Goal: Find specific page/section: Find specific page/section

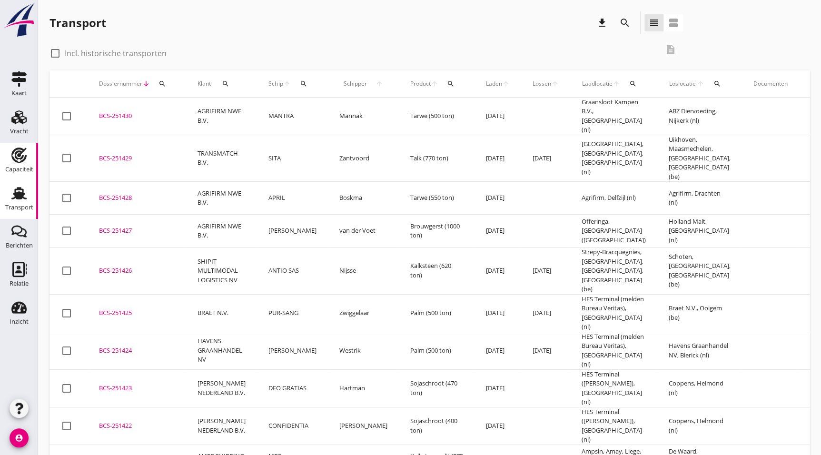
click at [20, 160] on icon "Capaciteit" at bounding box center [18, 155] width 15 height 15
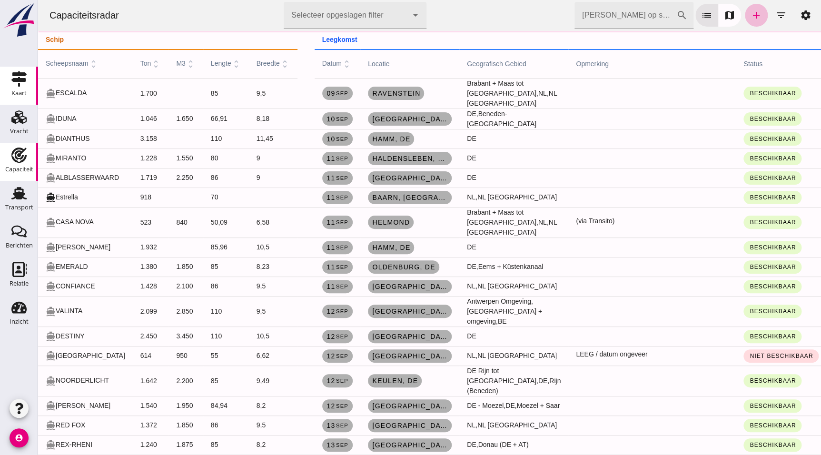
click at [30, 90] on link "Kaart Kaart" at bounding box center [19, 86] width 38 height 38
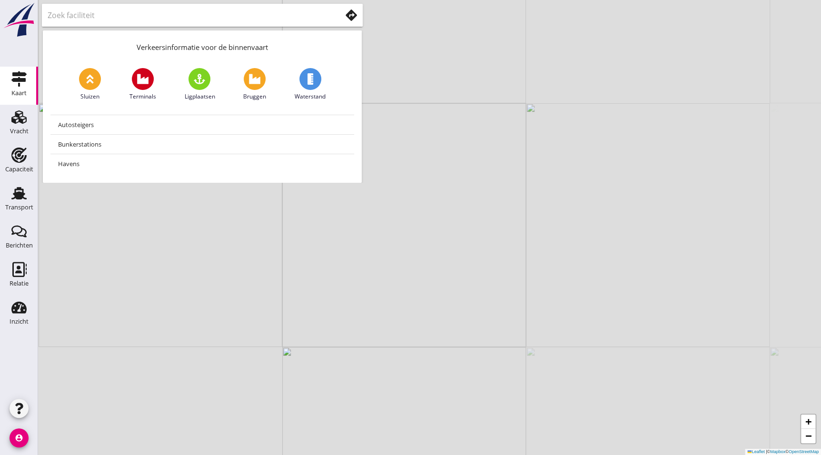
click at [118, 24] on div at bounding box center [202, 15] width 321 height 23
click at [130, 16] on input "text" at bounding box center [188, 15] width 280 height 15
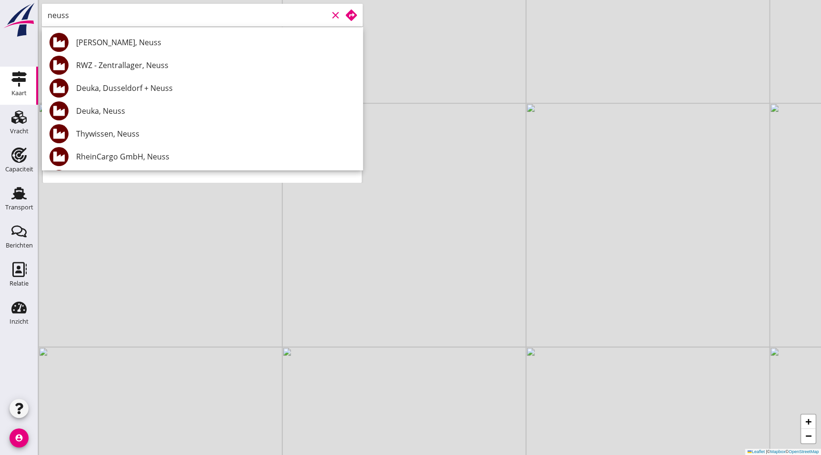
click at [97, 19] on input "neuss" at bounding box center [188, 15] width 280 height 15
click at [167, 71] on div "RWZ - Zentrallager, Neuss" at bounding box center [215, 65] width 279 height 23
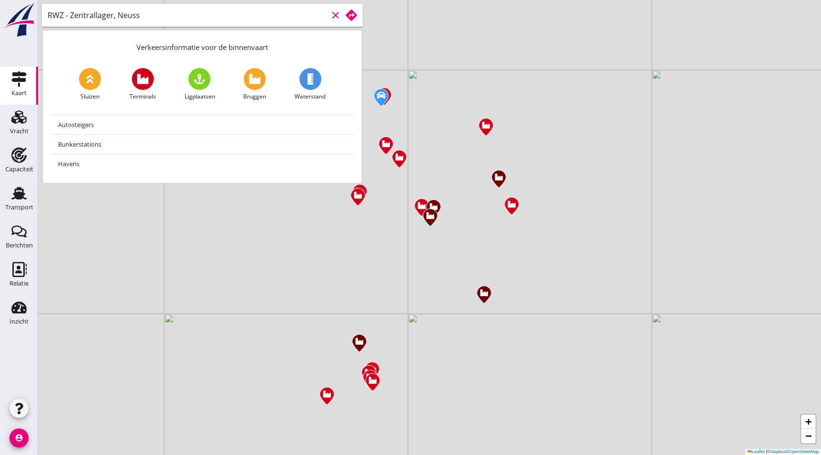
type input "RWZ - Zentrallager, Neuss"
